Goal: Transaction & Acquisition: Book appointment/travel/reservation

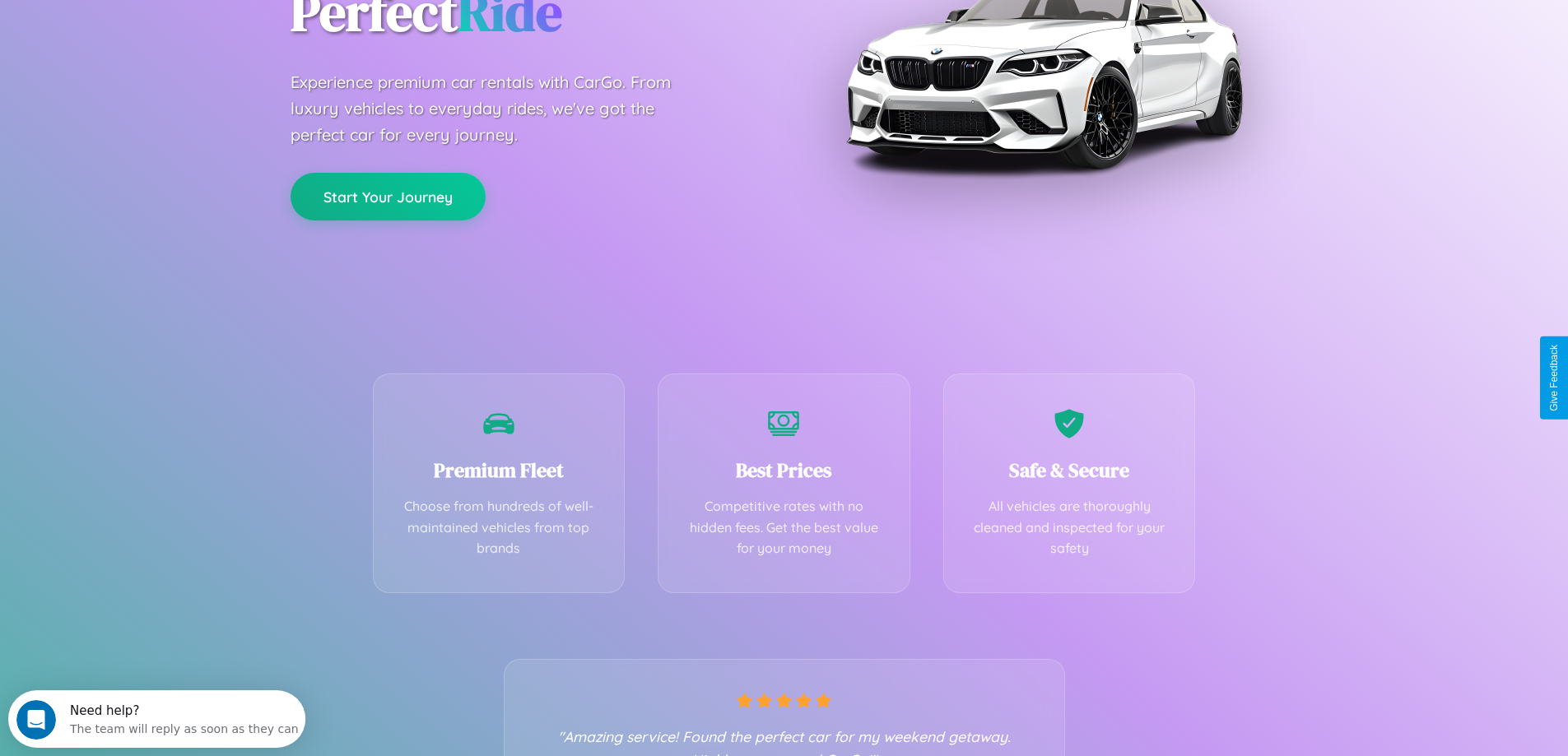
scroll to position [324, 0]
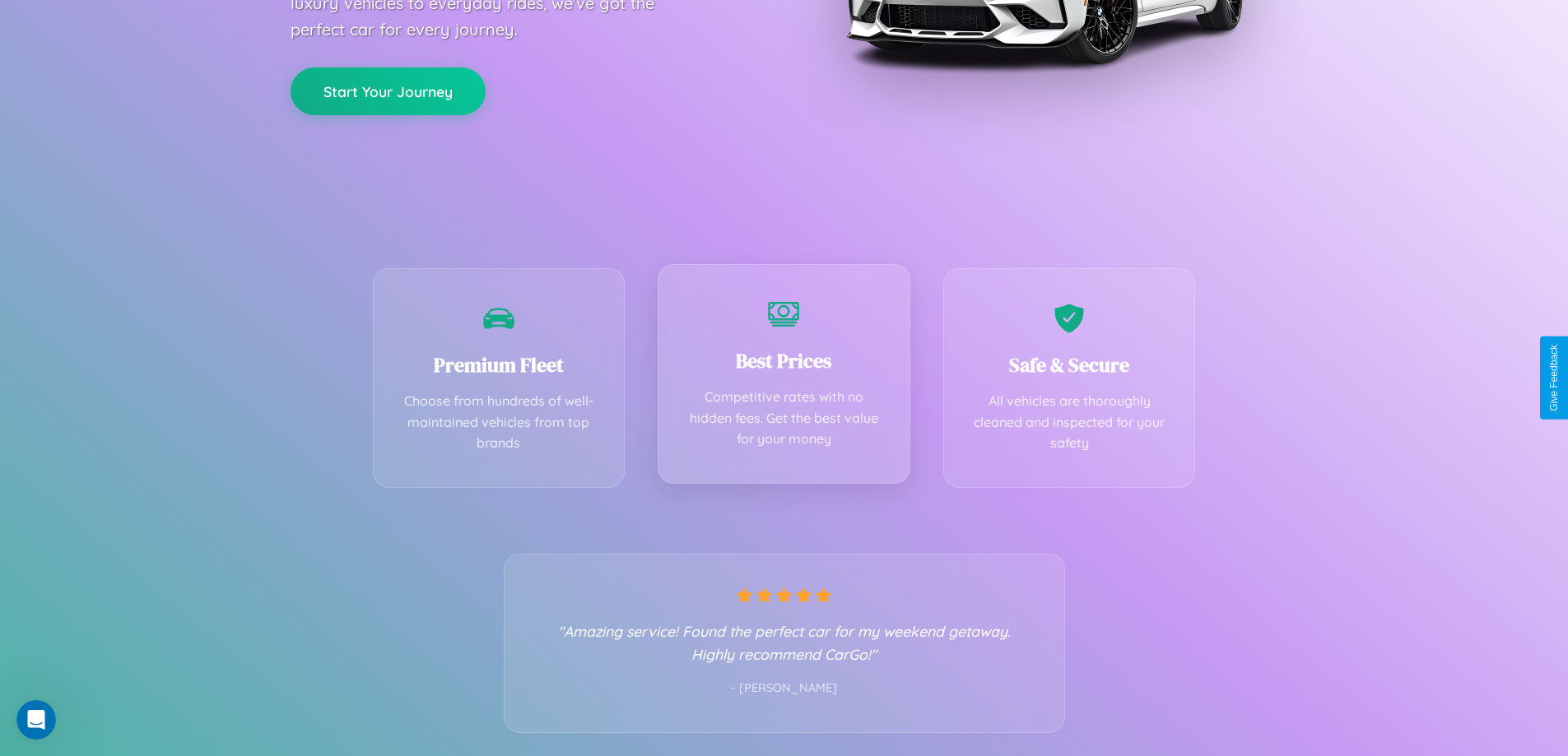
click at [784, 378] on div "Best Prices Competitive rates with no hidden fees. Get the best value for your …" at bounding box center [784, 374] width 253 height 220
click at [388, 89] on button "Start Your Journey" at bounding box center [388, 89] width 195 height 47
click at [388, 88] on button "Start Your Journey" at bounding box center [388, 89] width 195 height 47
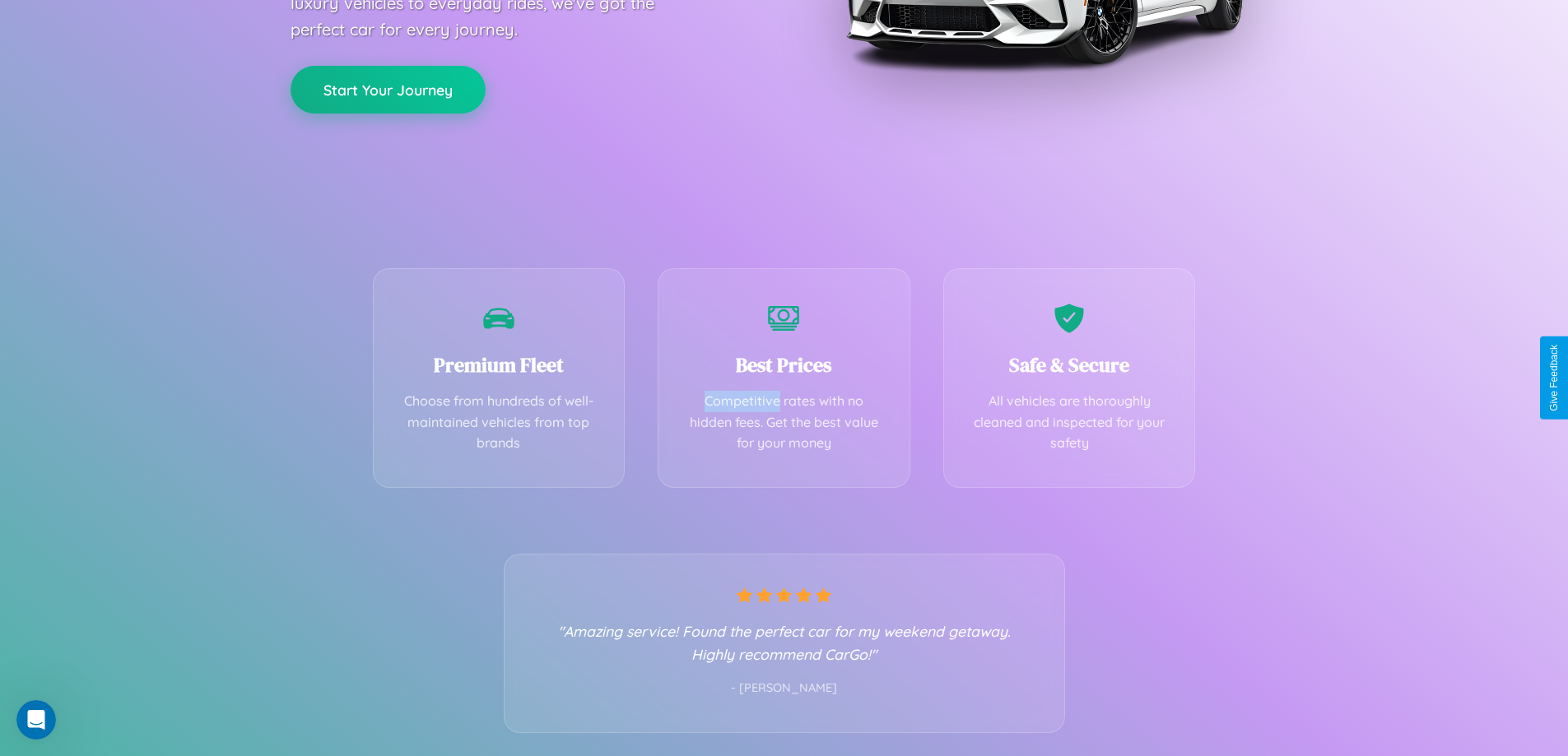
click at [388, 88] on button "Start Your Journey" at bounding box center [388, 89] width 195 height 47
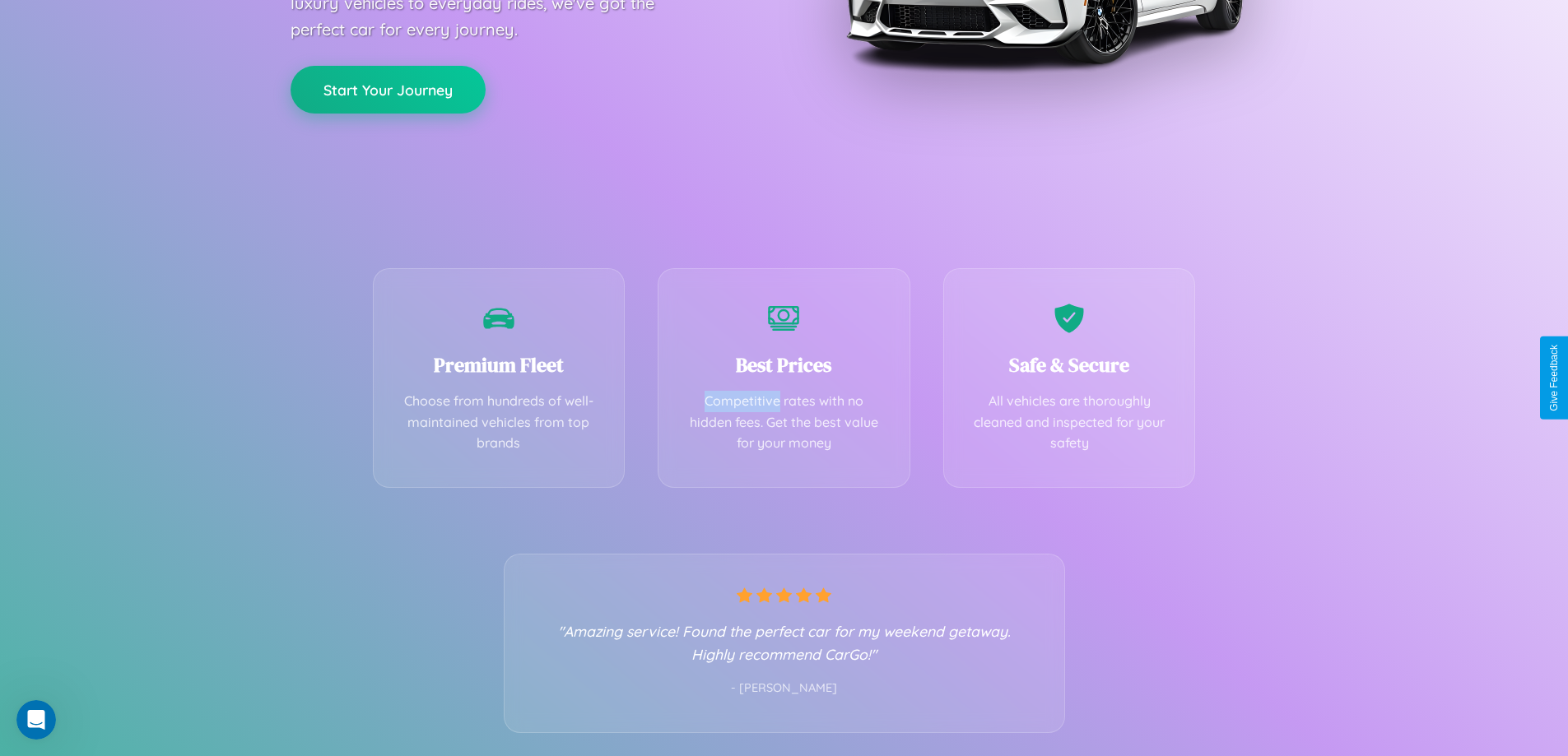
click at [388, 88] on button "Start Your Journey" at bounding box center [388, 89] width 195 height 47
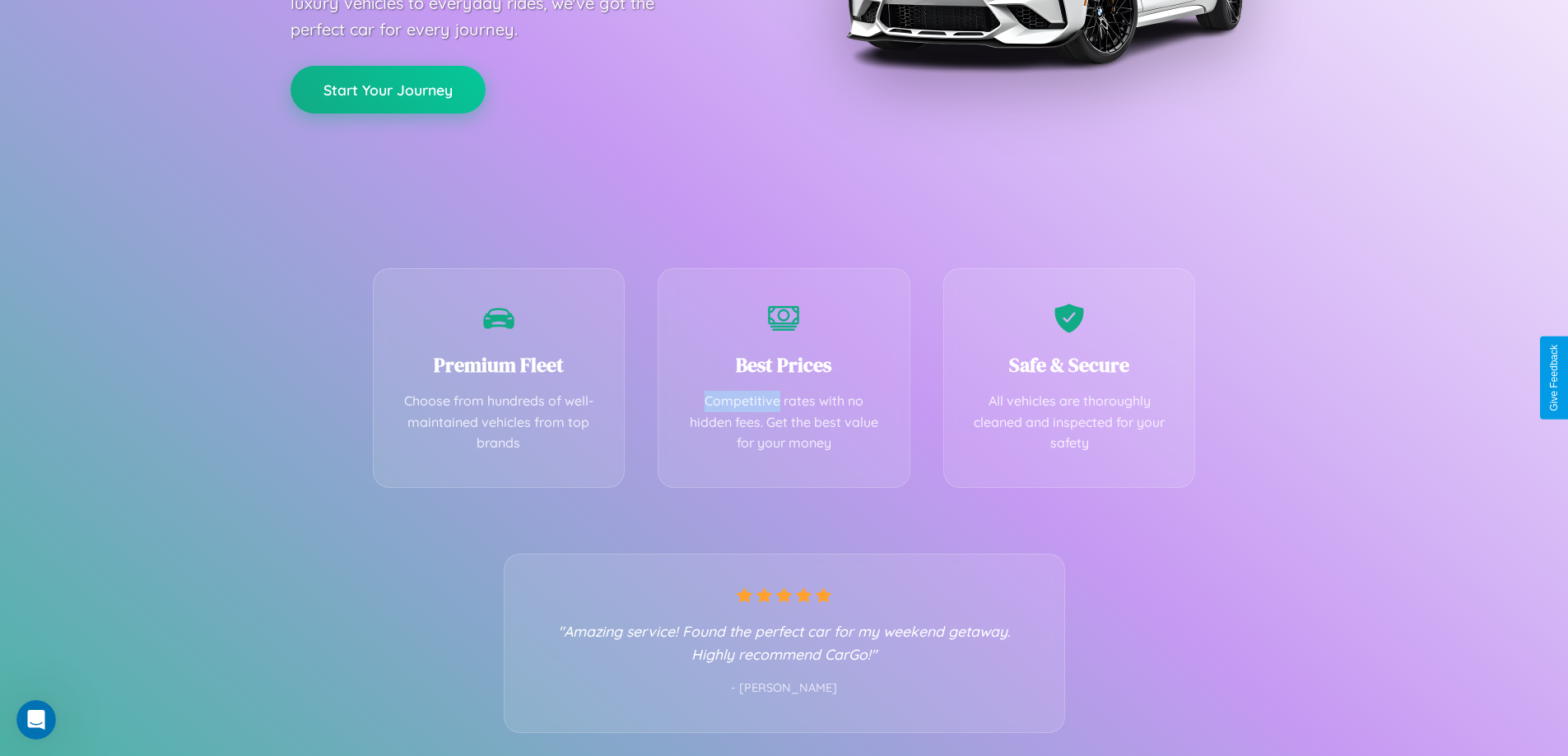
click at [388, 88] on button "Start Your Journey" at bounding box center [388, 89] width 195 height 47
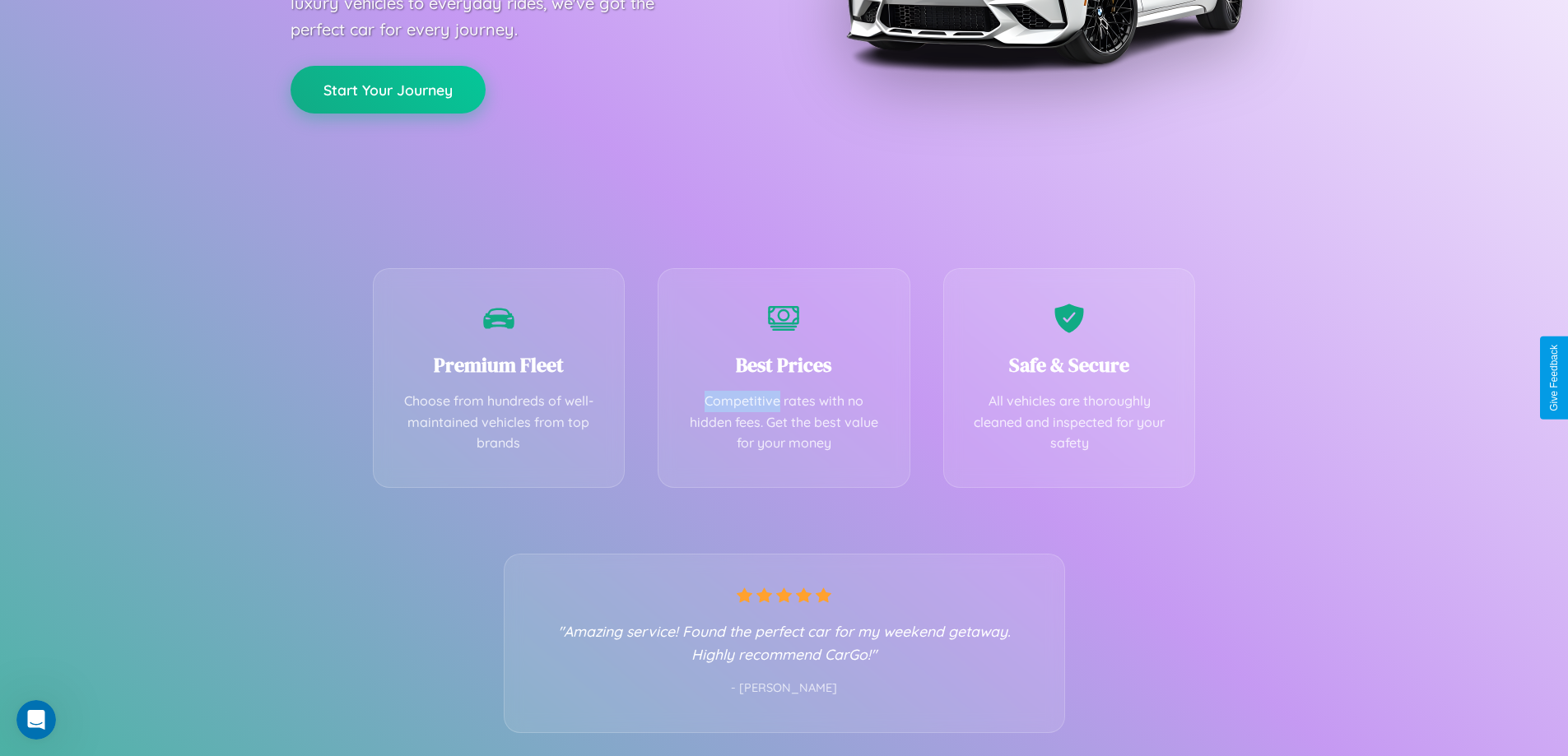
click at [388, 88] on button "Start Your Journey" at bounding box center [388, 89] width 195 height 47
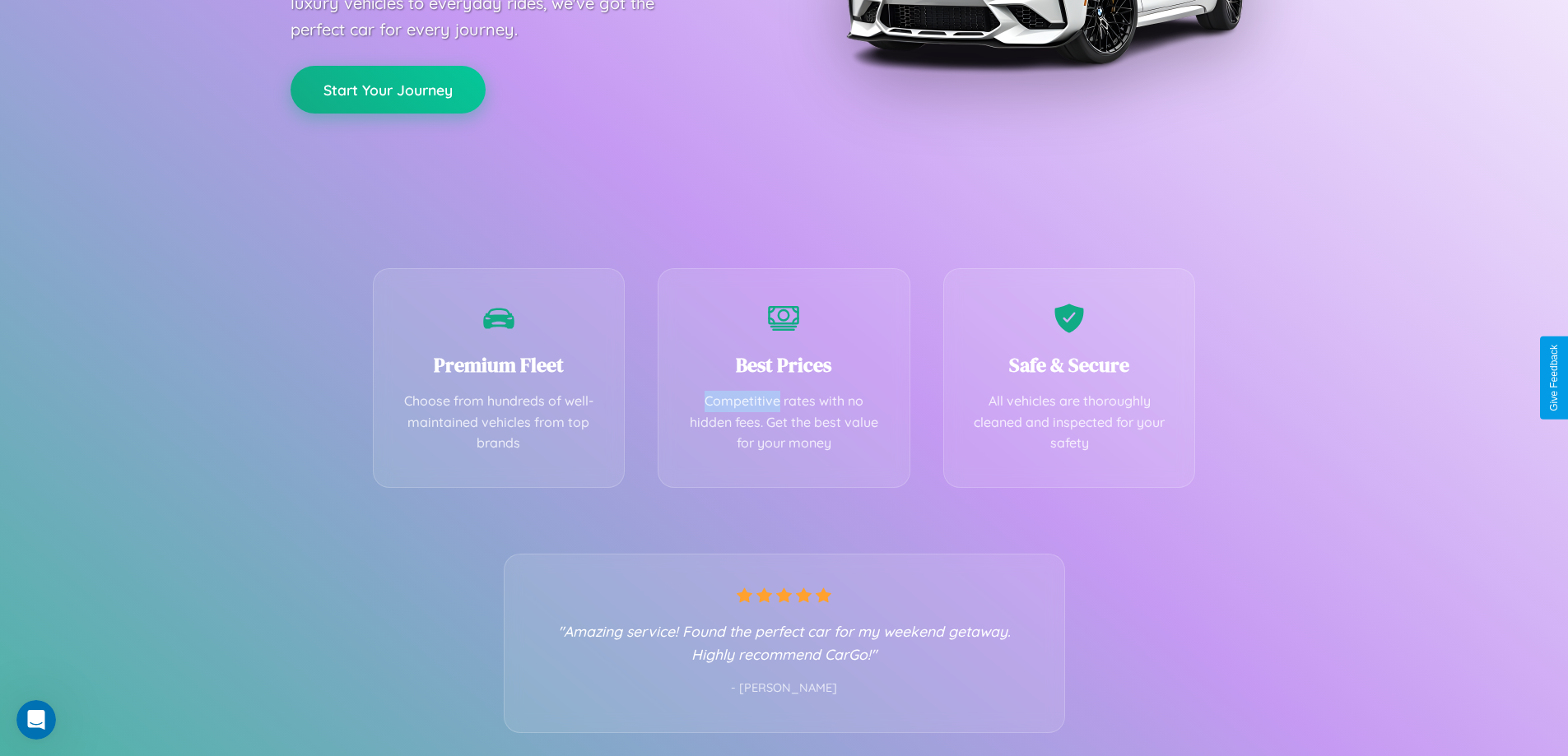
click at [388, 88] on button "Start Your Journey" at bounding box center [388, 89] width 195 height 47
